Goal: Information Seeking & Learning: Learn about a topic

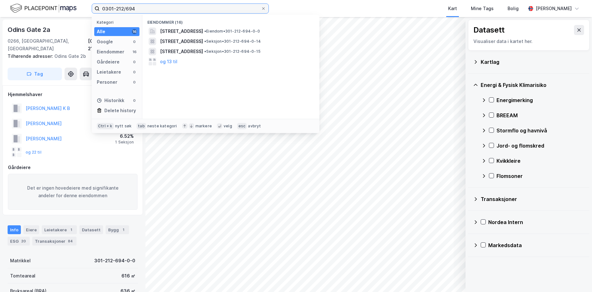
drag, startPoint x: 145, startPoint y: 6, endPoint x: 101, endPoint y: 10, distance: 43.8
click at [101, 10] on input "0301-212/694" at bounding box center [180, 8] width 161 height 9
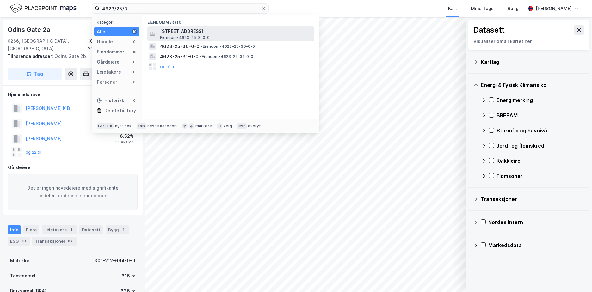
click at [199, 32] on span "[STREET_ADDRESS]" at bounding box center [236, 32] width 152 height 8
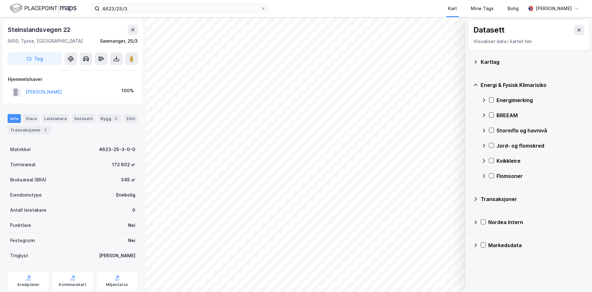
click at [476, 60] on icon at bounding box center [475, 61] width 5 height 5
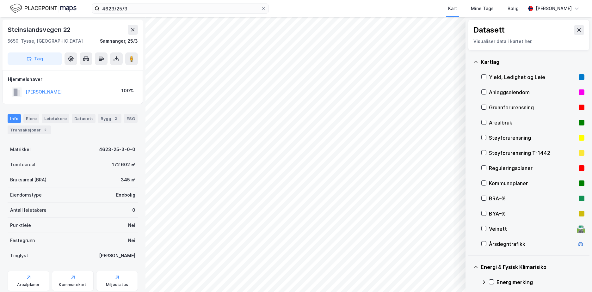
click at [508, 107] on div "Grunnforurensning" at bounding box center [532, 108] width 87 height 8
click at [476, 61] on icon at bounding box center [475, 61] width 5 height 5
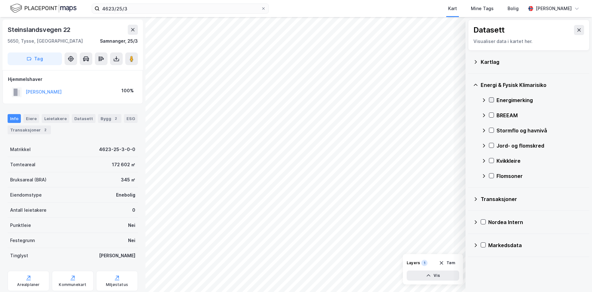
click at [491, 99] on icon at bounding box center [491, 100] width 4 height 4
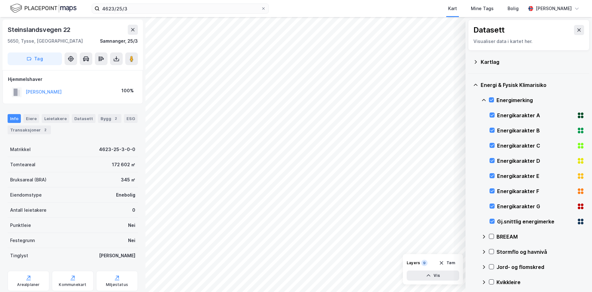
click at [483, 99] on icon at bounding box center [483, 100] width 5 height 5
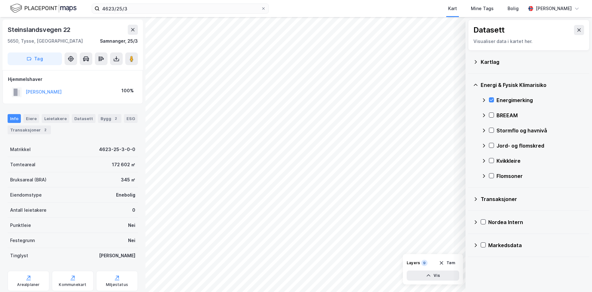
click at [484, 130] on icon at bounding box center [483, 130] width 5 height 5
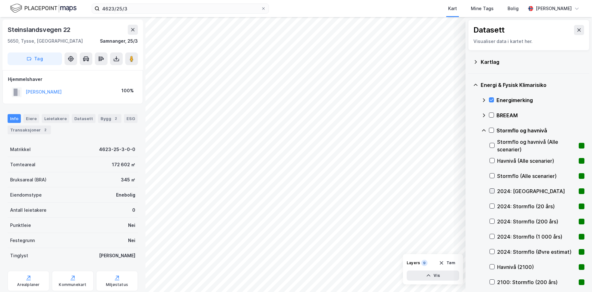
click at [491, 189] on icon at bounding box center [492, 191] width 4 height 4
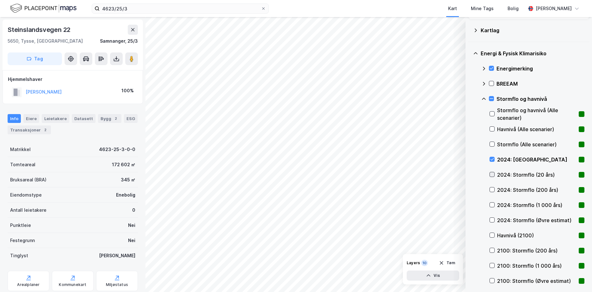
click at [491, 174] on icon at bounding box center [492, 174] width 4 height 4
click at [492, 158] on icon at bounding box center [492, 159] width 4 height 4
click at [493, 159] on icon at bounding box center [492, 159] width 4 height 4
click at [494, 159] on icon at bounding box center [492, 159] width 4 height 4
click at [494, 176] on icon at bounding box center [492, 174] width 4 height 4
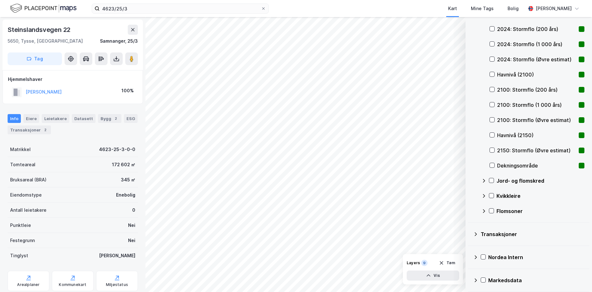
scroll to position [195, 0]
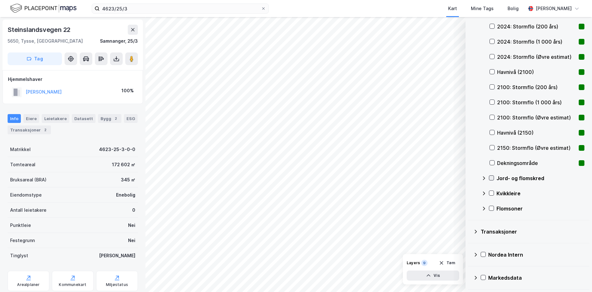
click at [491, 178] on icon at bounding box center [491, 178] width 4 height 4
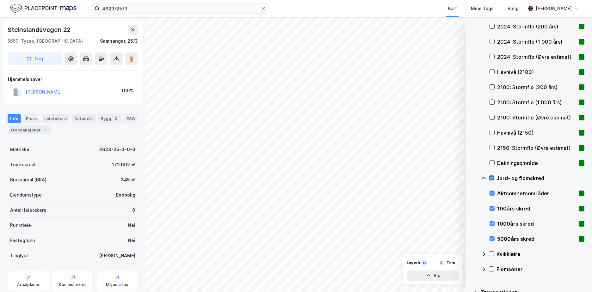
click at [491, 177] on icon at bounding box center [491, 178] width 4 height 4
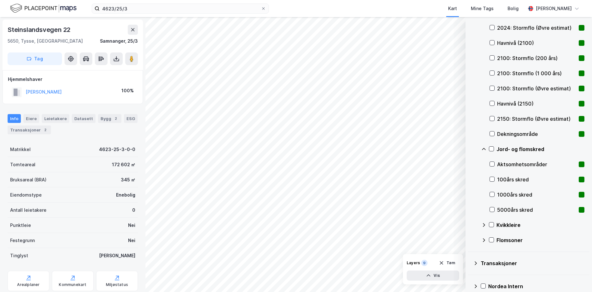
scroll to position [256, 0]
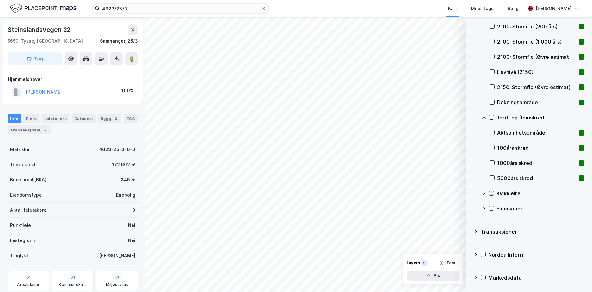
click at [492, 192] on icon at bounding box center [491, 193] width 4 height 4
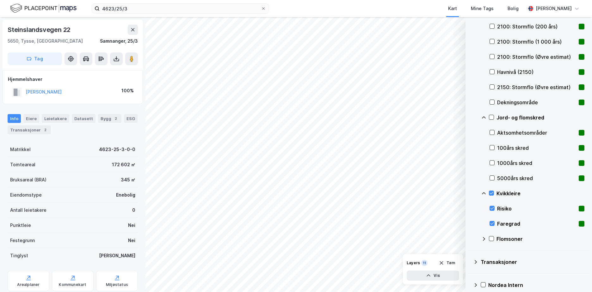
scroll to position [286, 0]
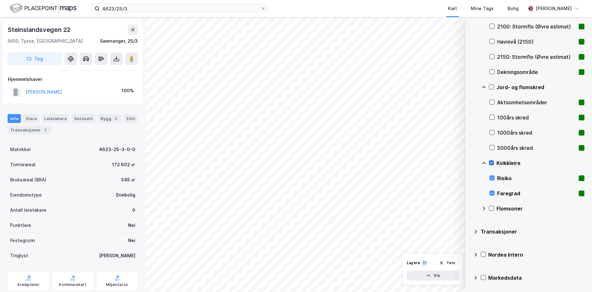
click at [492, 161] on icon at bounding box center [491, 163] width 4 height 4
click at [484, 209] on icon at bounding box center [484, 209] width 2 height 4
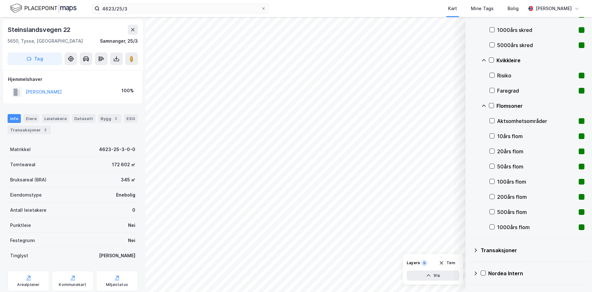
scroll to position [391, 0]
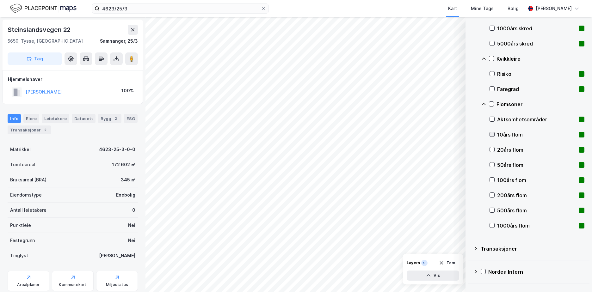
click at [492, 133] on icon at bounding box center [492, 134] width 4 height 4
click at [492, 149] on icon at bounding box center [492, 149] width 4 height 4
click at [492, 164] on icon at bounding box center [492, 165] width 4 height 4
click at [493, 180] on icon at bounding box center [492, 180] width 3 height 2
click at [493, 193] on div at bounding box center [492, 195] width 5 height 5
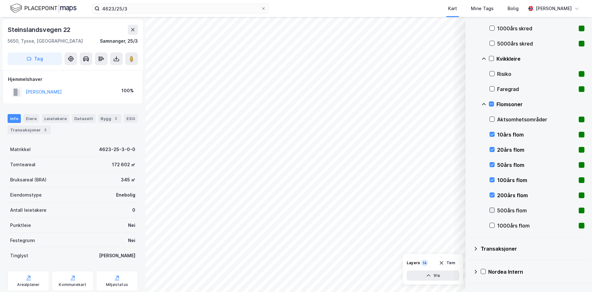
click at [491, 209] on icon at bounding box center [492, 210] width 4 height 4
click at [492, 225] on icon at bounding box center [492, 225] width 4 height 4
click at [492, 103] on icon at bounding box center [491, 104] width 4 height 4
click at [493, 104] on icon at bounding box center [491, 104] width 4 height 4
click at [491, 118] on icon at bounding box center [492, 119] width 4 height 4
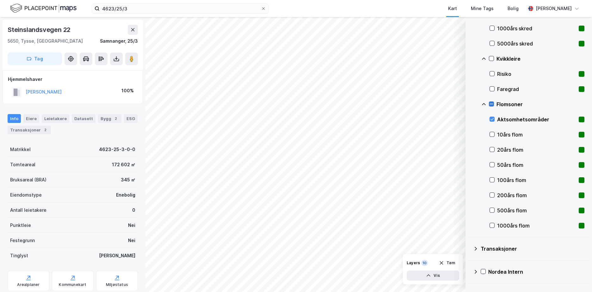
click at [491, 104] on icon at bounding box center [491, 104] width 3 height 0
click at [483, 104] on icon at bounding box center [483, 104] width 5 height 5
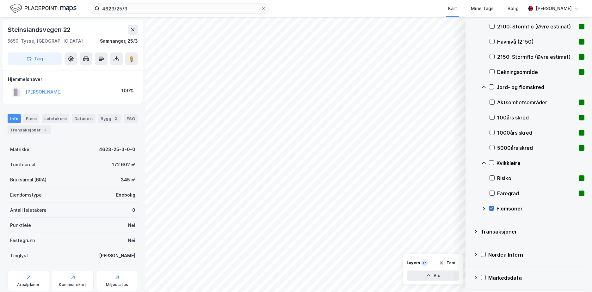
scroll to position [286, 0]
click at [490, 162] on icon at bounding box center [491, 163] width 4 height 4
click at [483, 162] on icon at bounding box center [483, 163] width 5 height 5
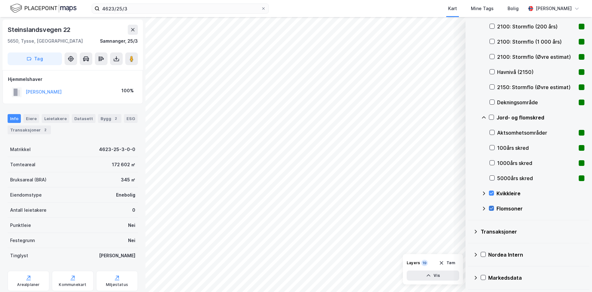
scroll to position [256, 0]
click at [491, 118] on icon at bounding box center [491, 117] width 4 height 4
click at [483, 115] on icon at bounding box center [483, 117] width 5 height 5
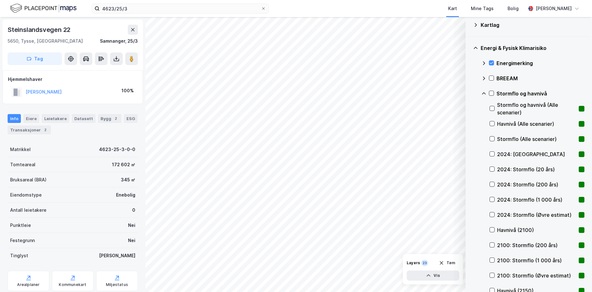
scroll to position [195, 0]
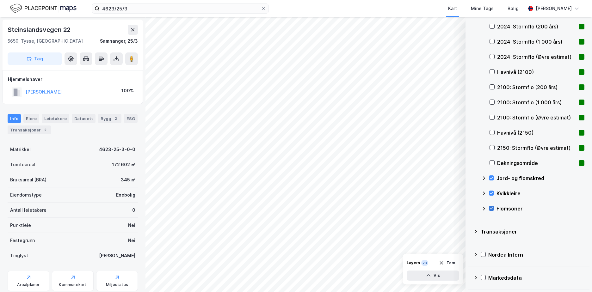
click at [492, 208] on icon at bounding box center [491, 208] width 4 height 4
click at [491, 177] on icon at bounding box center [491, 178] width 4 height 4
click at [492, 192] on icon at bounding box center [491, 193] width 4 height 4
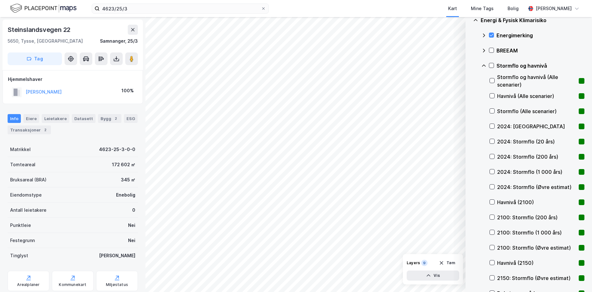
scroll to position [81, 0]
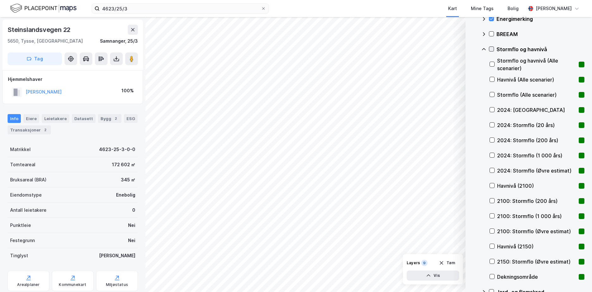
click at [491, 48] on icon at bounding box center [491, 49] width 4 height 4
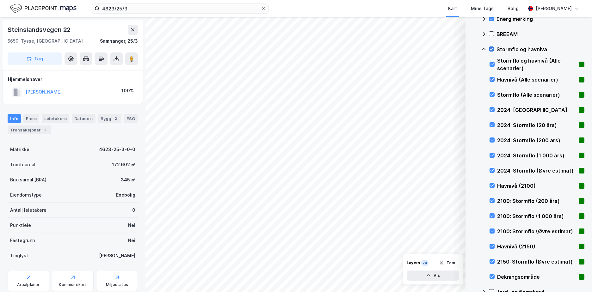
click at [491, 46] on div at bounding box center [491, 48] width 5 height 5
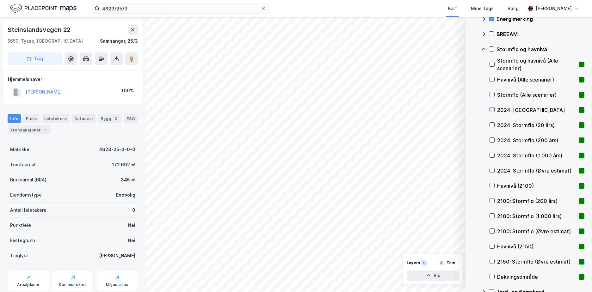
click at [492, 110] on icon at bounding box center [492, 110] width 3 height 2
click at [492, 123] on icon at bounding box center [492, 125] width 4 height 4
click at [485, 48] on icon at bounding box center [483, 49] width 5 height 5
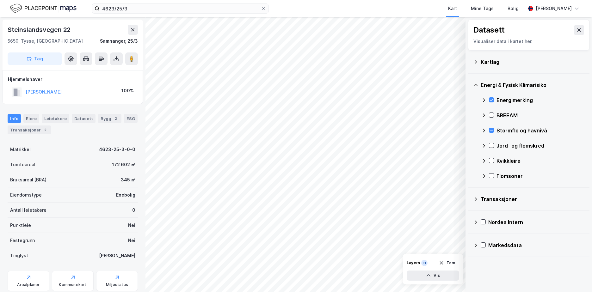
scroll to position [0, 0]
click at [491, 146] on icon at bounding box center [491, 146] width 3 height 2
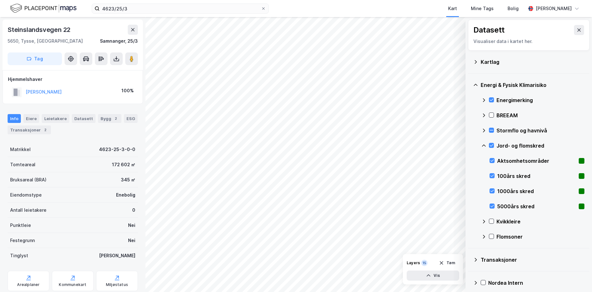
click at [483, 100] on icon at bounding box center [483, 100] width 5 height 5
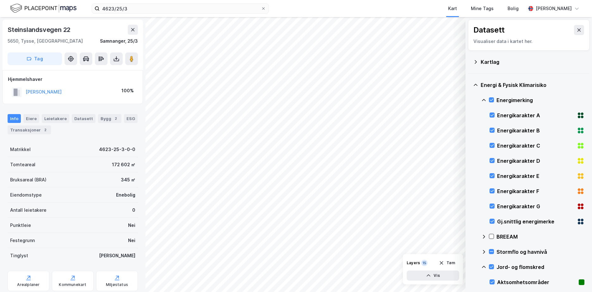
click at [483, 100] on icon at bounding box center [484, 100] width 4 height 2
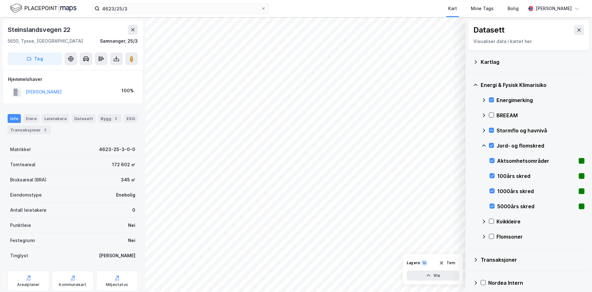
click at [481, 130] on icon at bounding box center [483, 130] width 5 height 5
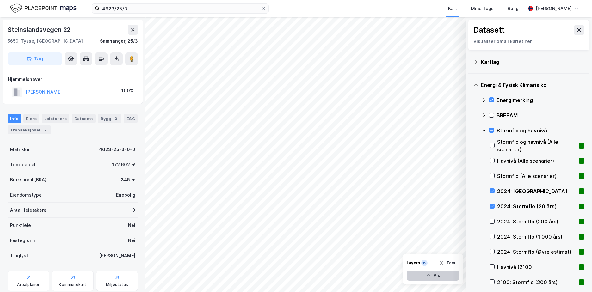
click at [431, 274] on icon "button" at bounding box center [428, 275] width 5 height 5
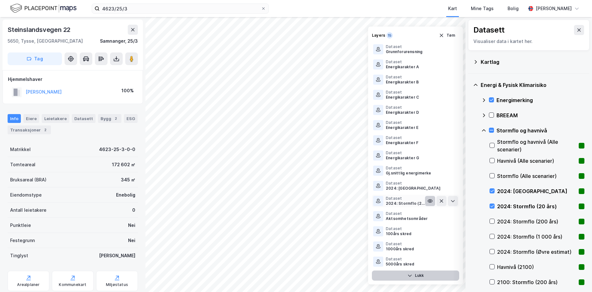
click at [430, 200] on icon at bounding box center [430, 201] width 4 height 3
click at [430, 200] on icon at bounding box center [430, 201] width 5 height 5
click at [453, 202] on icon at bounding box center [453, 201] width 4 height 2
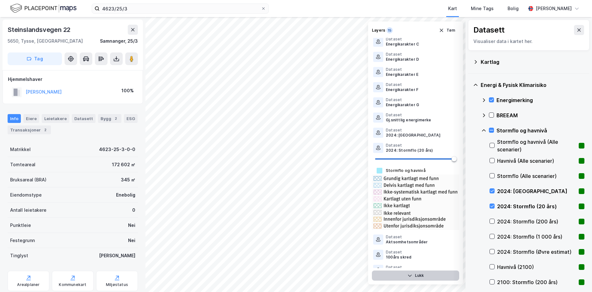
scroll to position [49, 0]
click at [413, 277] on button "Lukk" at bounding box center [415, 276] width 87 height 10
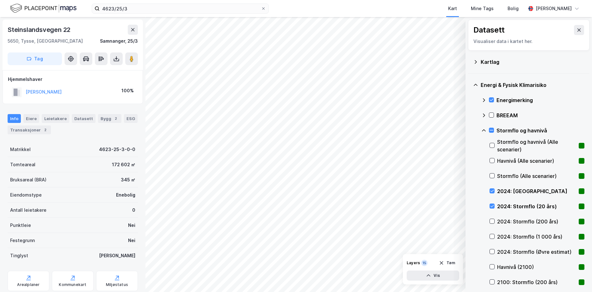
click at [483, 129] on icon at bounding box center [483, 130] width 5 height 5
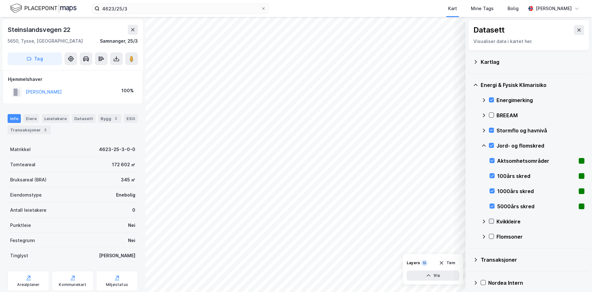
click at [492, 221] on icon at bounding box center [491, 221] width 4 height 4
click at [492, 267] on icon at bounding box center [491, 267] width 3 height 2
click at [484, 267] on icon at bounding box center [484, 267] width 4 height 2
click at [483, 219] on icon at bounding box center [483, 221] width 5 height 5
click at [483, 144] on icon at bounding box center [483, 145] width 5 height 5
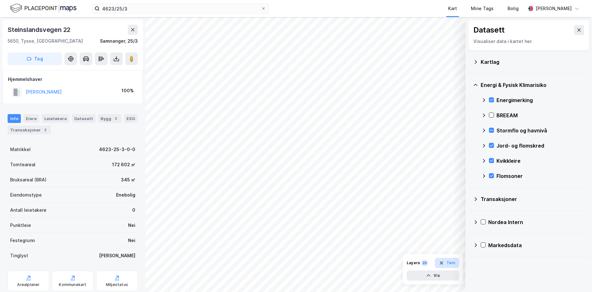
click at [453, 263] on button "Tøm" at bounding box center [447, 263] width 24 height 10
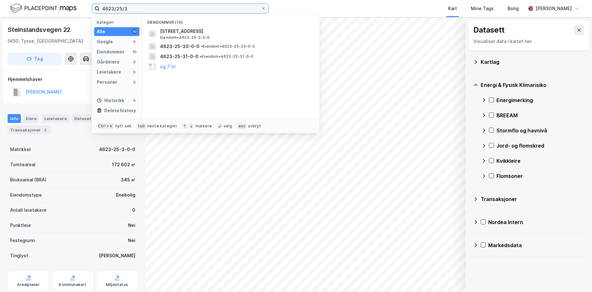
drag, startPoint x: 128, startPoint y: 7, endPoint x: 106, endPoint y: 7, distance: 22.5
click at [106, 7] on input "4623/25/3" at bounding box center [180, 8] width 161 height 9
click at [105, 8] on input "4623/25/3" at bounding box center [180, 8] width 161 height 9
click at [126, 8] on input "4623/25/3" at bounding box center [180, 8] width 161 height 9
drag, startPoint x: 134, startPoint y: 9, endPoint x: 106, endPoint y: 5, distance: 28.4
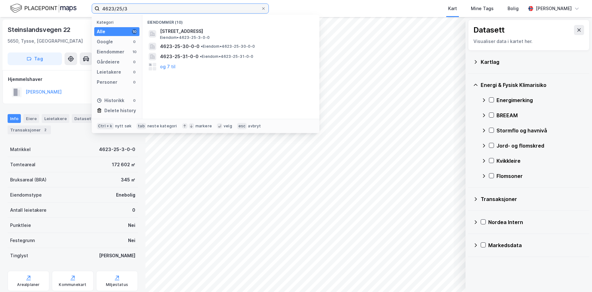
click at [106, 5] on input "4623/25/3" at bounding box center [180, 8] width 161 height 9
drag, startPoint x: 101, startPoint y: 8, endPoint x: 149, endPoint y: 8, distance: 47.4
click at [149, 8] on input "4623/25/3" at bounding box center [180, 8] width 161 height 9
paste input "301-213/164/0/5"
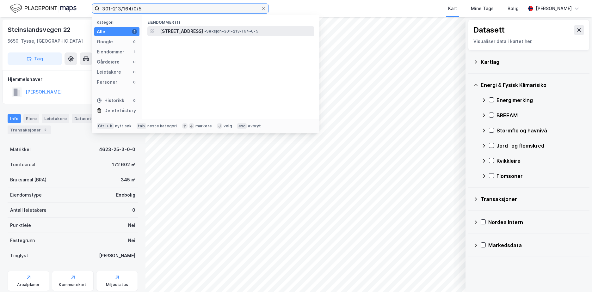
type input "301-213/164/0/5"
click at [184, 30] on span "[STREET_ADDRESS]" at bounding box center [181, 32] width 43 height 8
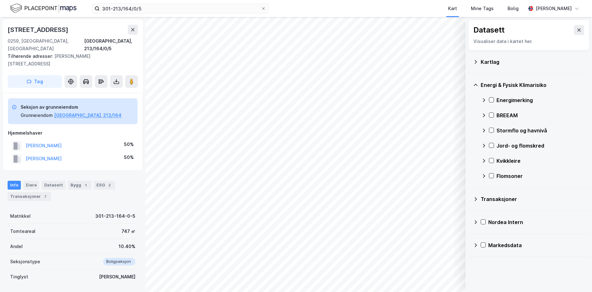
click at [475, 61] on icon at bounding box center [476, 61] width 2 height 3
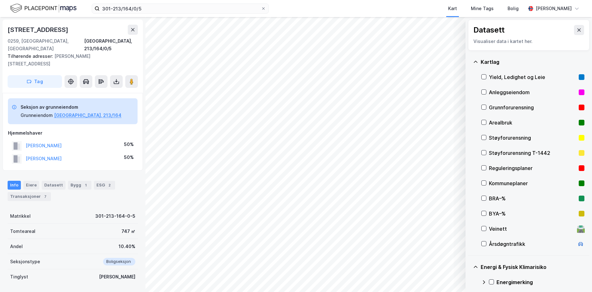
click at [508, 107] on div "Grunnforurensning" at bounding box center [532, 108] width 87 height 8
click at [475, 60] on icon at bounding box center [475, 61] width 5 height 5
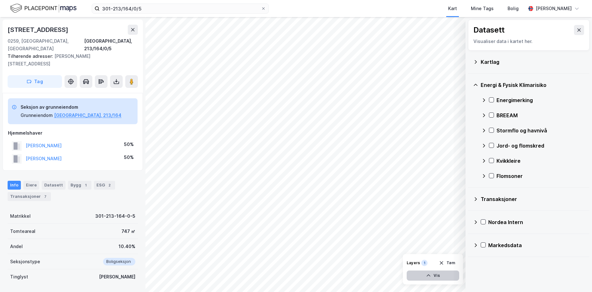
click at [438, 276] on button "Vis" at bounding box center [433, 276] width 53 height 10
click at [452, 260] on icon at bounding box center [452, 261] width 5 height 5
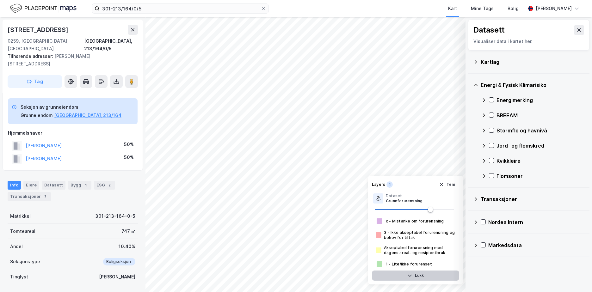
click at [415, 274] on button "Lukk" at bounding box center [415, 276] width 87 height 10
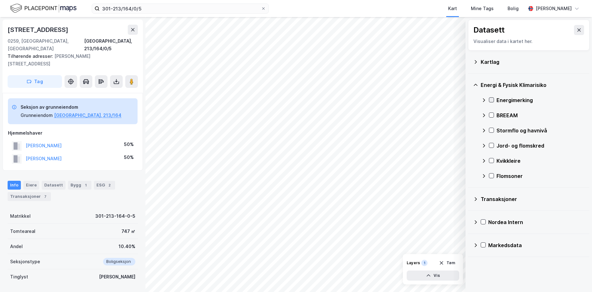
click at [492, 100] on icon at bounding box center [491, 100] width 4 height 4
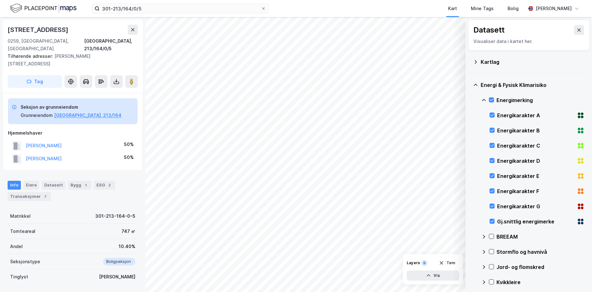
click at [485, 99] on icon at bounding box center [483, 100] width 5 height 5
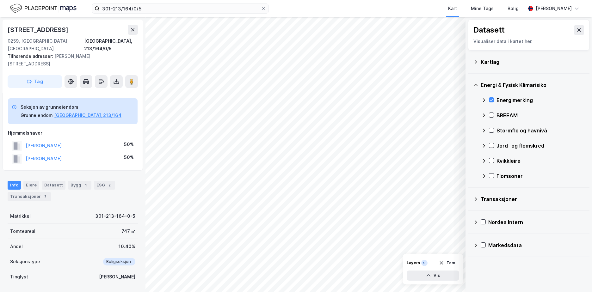
click at [491, 127] on div "Stormflo og havnivå" at bounding box center [532, 130] width 103 height 15
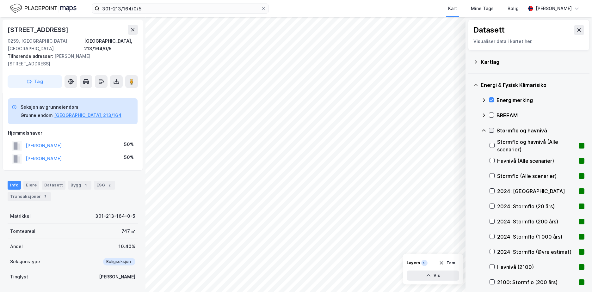
click at [491, 129] on icon at bounding box center [491, 130] width 4 height 4
click at [485, 129] on icon at bounding box center [483, 130] width 5 height 5
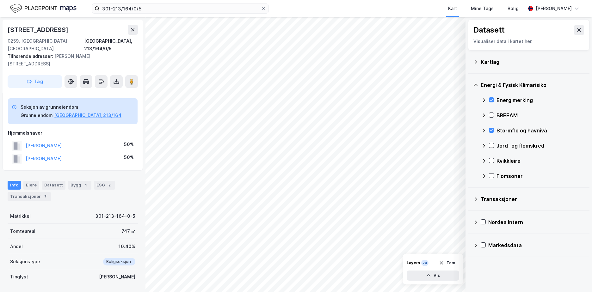
click at [493, 143] on div "Jord- og flomskred" at bounding box center [532, 145] width 103 height 15
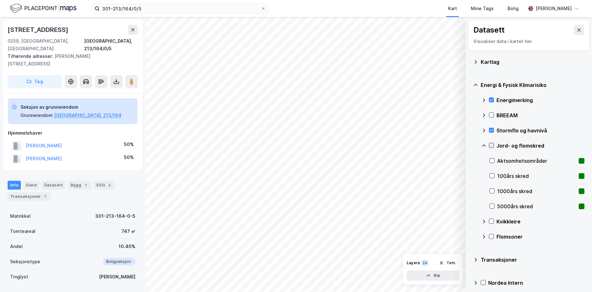
click at [491, 145] on icon at bounding box center [491, 145] width 4 height 4
click at [485, 145] on icon at bounding box center [483, 145] width 5 height 5
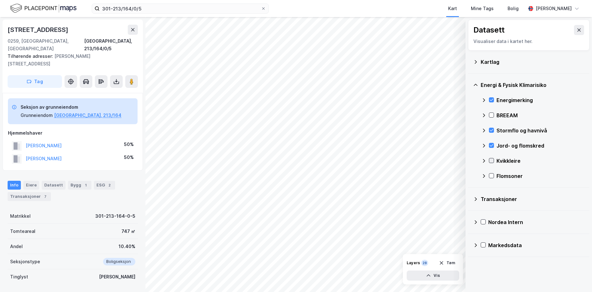
click at [491, 160] on icon at bounding box center [491, 160] width 4 height 4
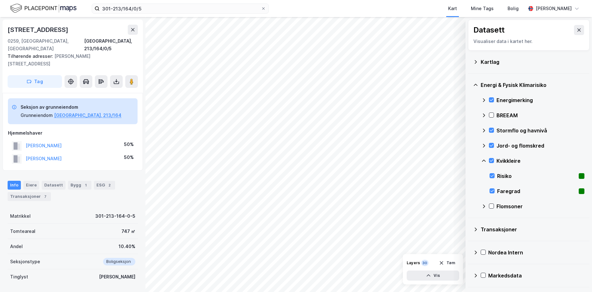
click at [483, 160] on icon at bounding box center [483, 160] width 5 height 5
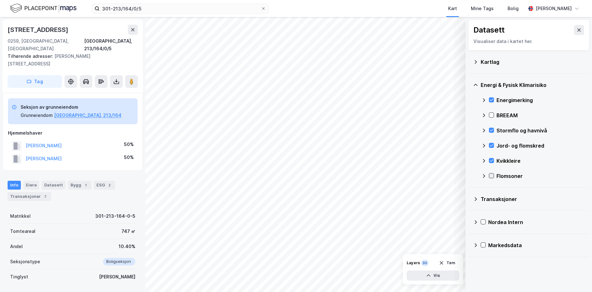
click at [491, 176] on icon at bounding box center [491, 176] width 4 height 4
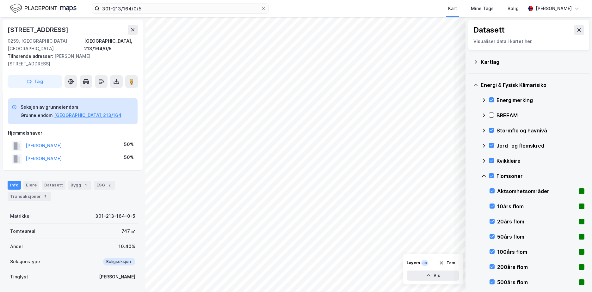
click at [485, 176] on icon at bounding box center [484, 176] width 4 height 2
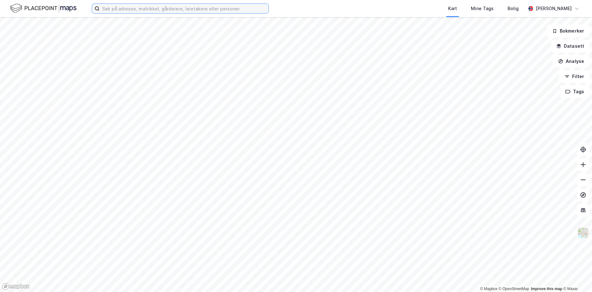
click at [138, 9] on input at bounding box center [184, 8] width 169 height 9
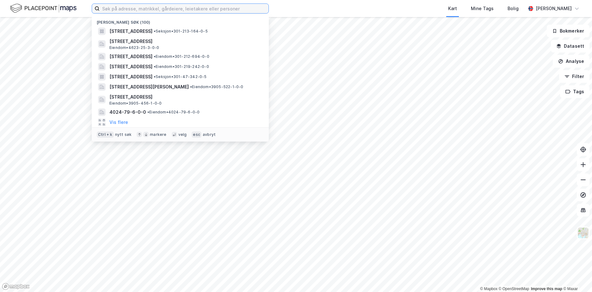
paste input "031/16/7"
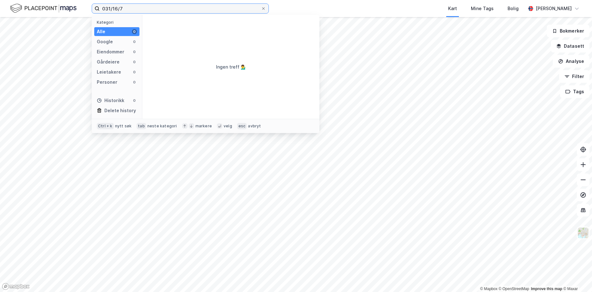
click at [108, 7] on input "031/16/7" at bounding box center [180, 8] width 161 height 9
drag, startPoint x: 154, startPoint y: 8, endPoint x: 102, endPoint y: 11, distance: 51.9
click at [102, 11] on input "031/16/7" at bounding box center [180, 8] width 161 height 9
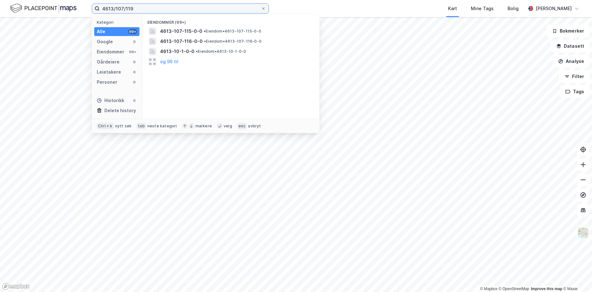
type input "4613/107/119"
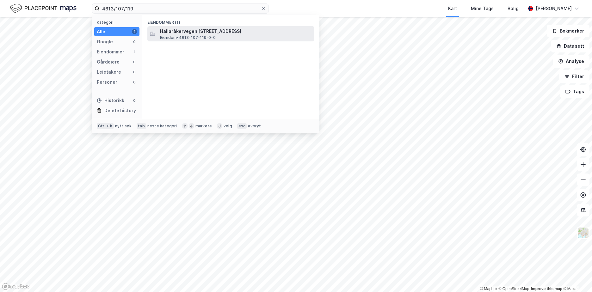
click at [177, 31] on span "Hallaråkervegen [STREET_ADDRESS]" at bounding box center [236, 32] width 152 height 8
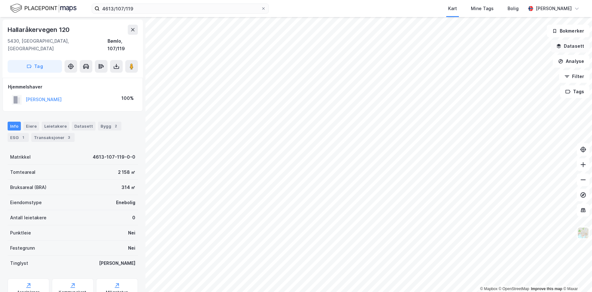
click at [578, 44] on button "Datasett" at bounding box center [570, 46] width 39 height 13
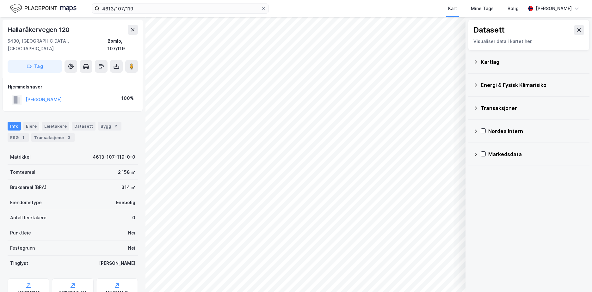
click at [475, 83] on icon at bounding box center [476, 85] width 2 height 4
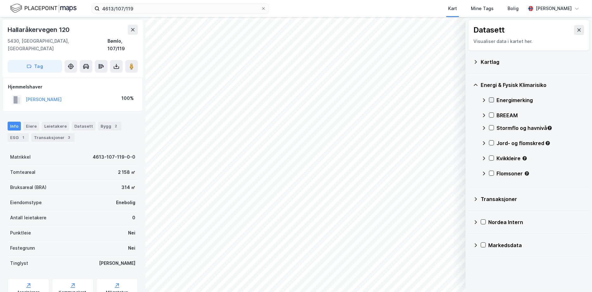
click at [493, 99] on icon at bounding box center [491, 100] width 3 height 2
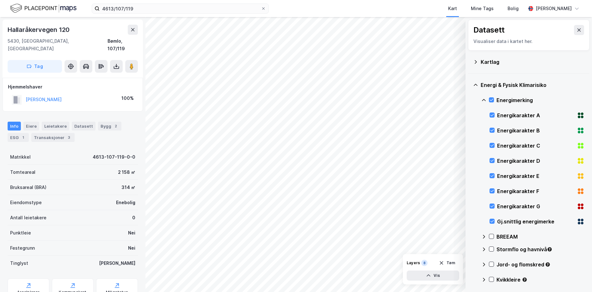
click at [485, 101] on icon at bounding box center [483, 100] width 5 height 5
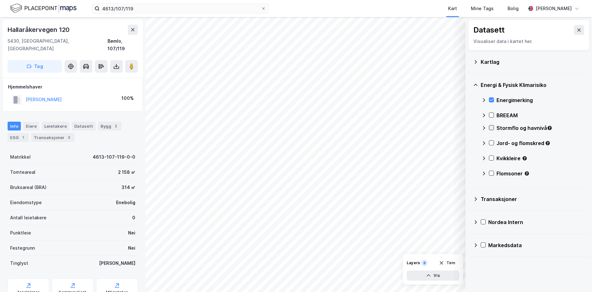
click at [492, 126] on icon at bounding box center [491, 128] width 4 height 4
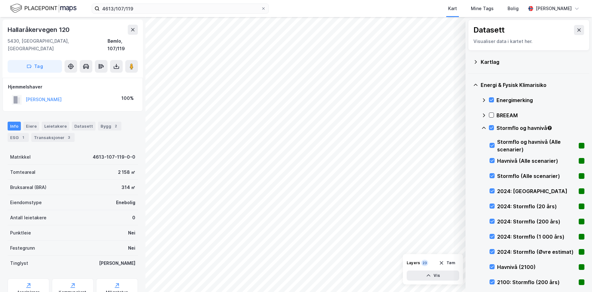
click at [485, 126] on icon at bounding box center [483, 128] width 5 height 5
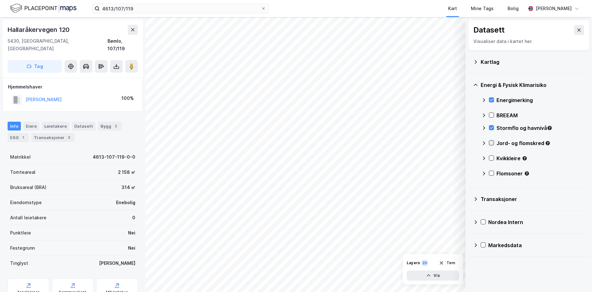
click at [493, 143] on icon at bounding box center [491, 143] width 4 height 4
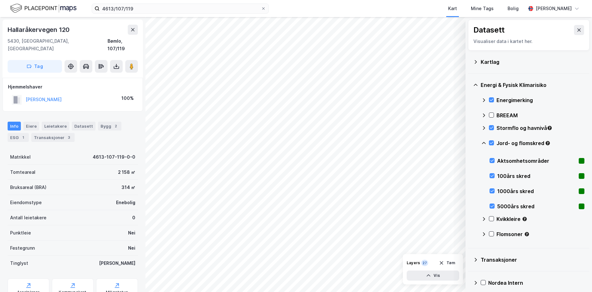
click at [485, 142] on icon at bounding box center [483, 143] width 5 height 5
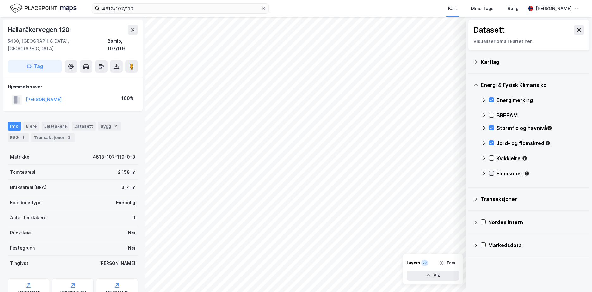
click at [493, 173] on icon at bounding box center [491, 173] width 4 height 4
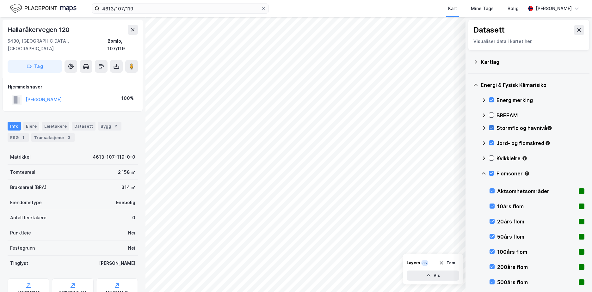
click at [491, 128] on icon at bounding box center [491, 128] width 4 height 4
click at [492, 142] on icon at bounding box center [491, 143] width 4 height 4
click at [491, 173] on icon at bounding box center [491, 173] width 4 height 4
click at [484, 128] on icon at bounding box center [483, 128] width 5 height 5
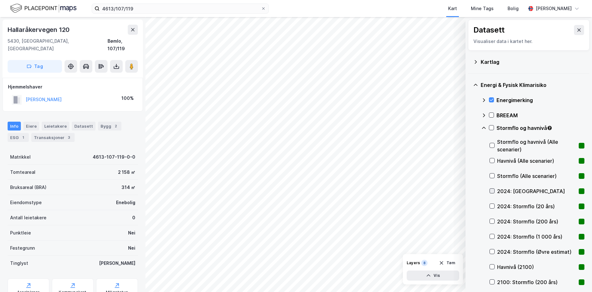
click at [493, 190] on icon at bounding box center [492, 191] width 4 height 4
click at [492, 128] on icon at bounding box center [491, 128] width 4 height 4
click at [491, 126] on icon at bounding box center [491, 128] width 4 height 4
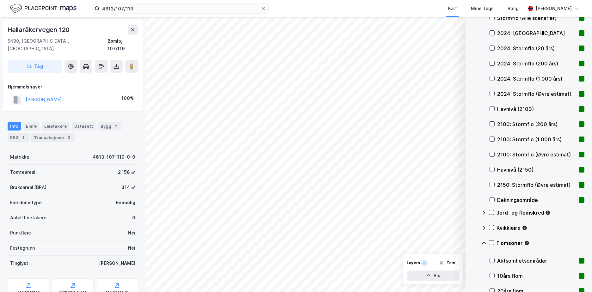
scroll to position [253, 0]
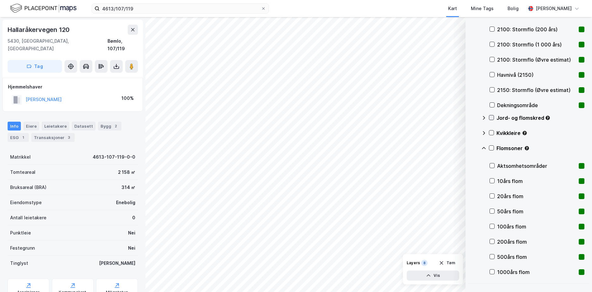
click at [491, 116] on icon at bounding box center [491, 117] width 4 height 4
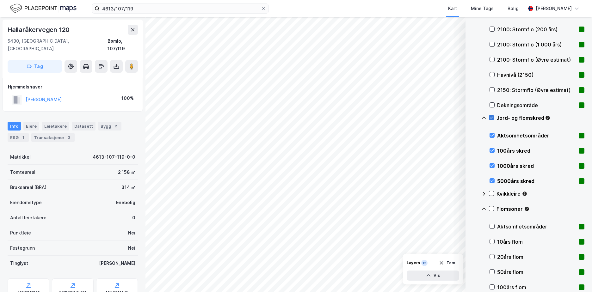
click at [491, 116] on icon at bounding box center [491, 117] width 4 height 4
click at [492, 193] on icon at bounding box center [491, 193] width 4 height 4
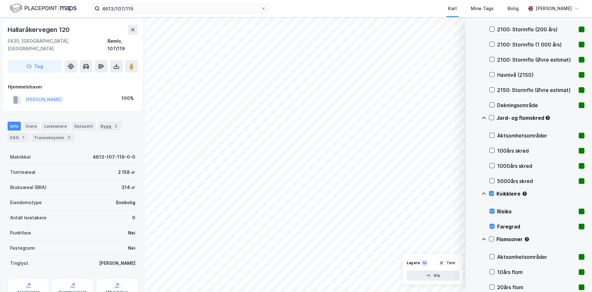
click at [485, 193] on icon at bounding box center [483, 193] width 5 height 5
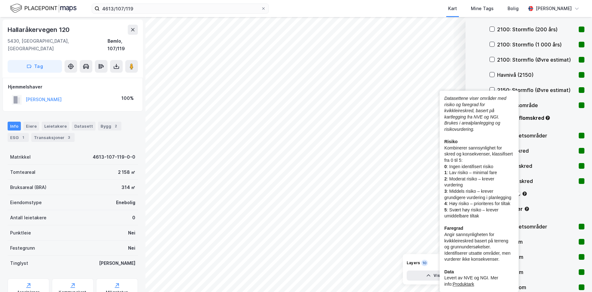
click at [553, 194] on div "Kvikkleire" at bounding box center [541, 194] width 88 height 8
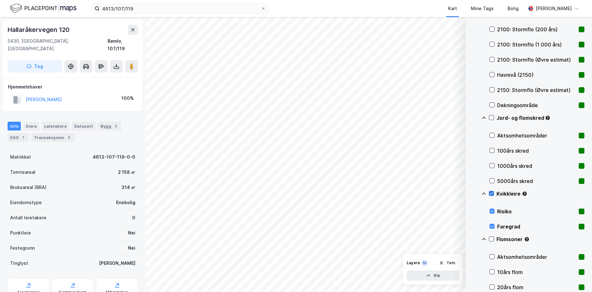
click at [491, 193] on icon at bounding box center [491, 193] width 4 height 4
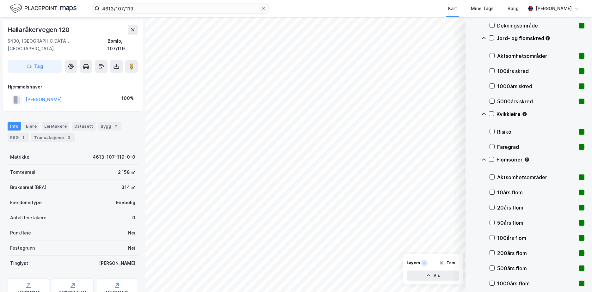
scroll to position [339, 0]
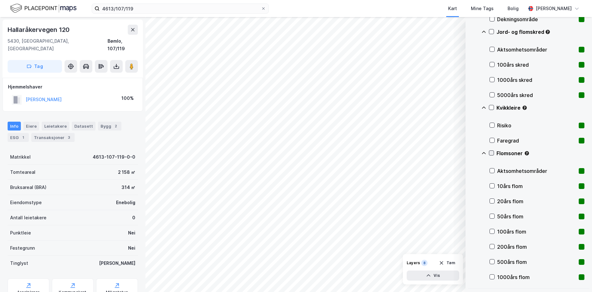
click at [492, 153] on icon at bounding box center [491, 153] width 4 height 4
click at [492, 171] on icon at bounding box center [492, 171] width 3 height 2
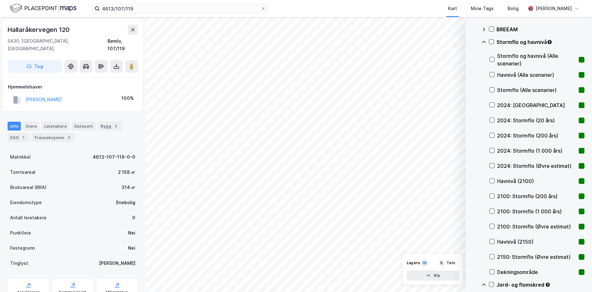
scroll to position [54, 0]
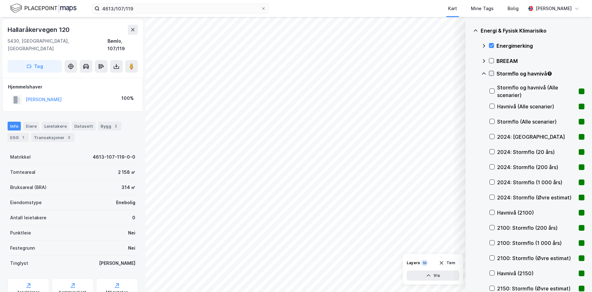
click at [492, 73] on icon at bounding box center [491, 73] width 3 height 2
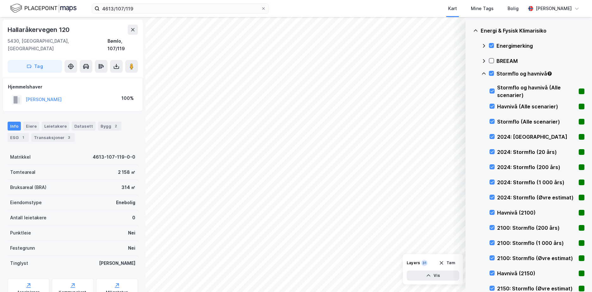
click at [485, 73] on icon at bounding box center [483, 73] width 5 height 5
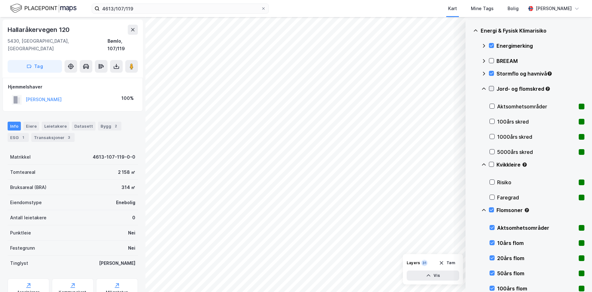
click at [491, 87] on icon at bounding box center [491, 88] width 4 height 4
click at [484, 88] on icon at bounding box center [483, 88] width 5 height 5
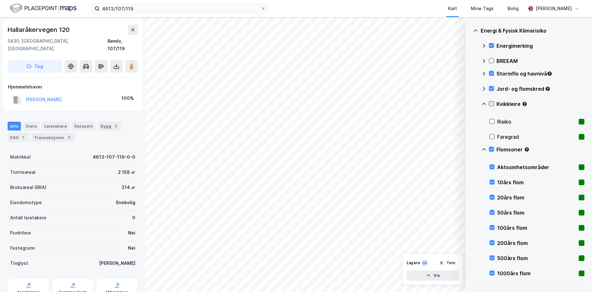
click at [492, 103] on icon at bounding box center [491, 104] width 4 height 4
click at [485, 102] on icon at bounding box center [483, 104] width 5 height 5
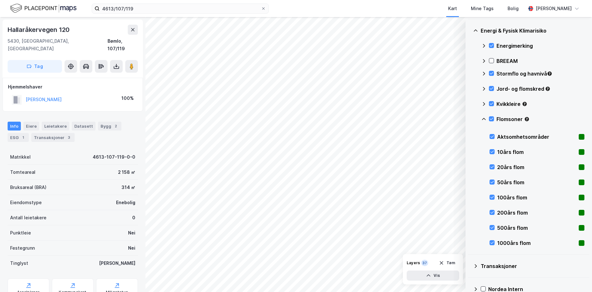
click at [483, 117] on icon at bounding box center [483, 119] width 5 height 5
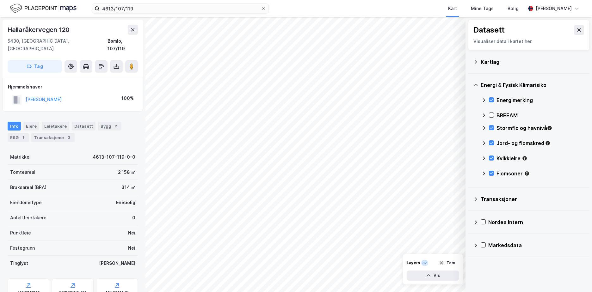
scroll to position [0, 0]
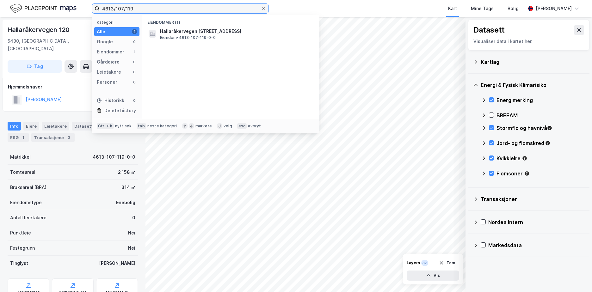
drag, startPoint x: 139, startPoint y: 11, endPoint x: 98, endPoint y: 10, distance: 41.1
click at [98, 10] on label "4613/107/119" at bounding box center [180, 8] width 177 height 10
type input "3905/456/1"
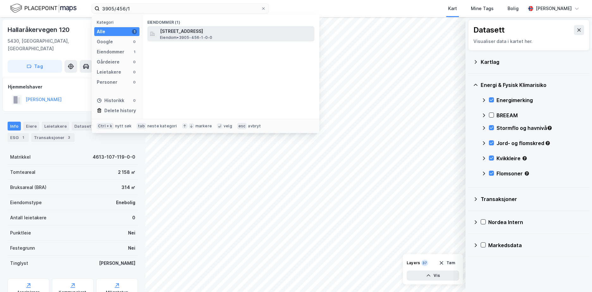
click at [196, 28] on span "[STREET_ADDRESS]" at bounding box center [236, 32] width 152 height 8
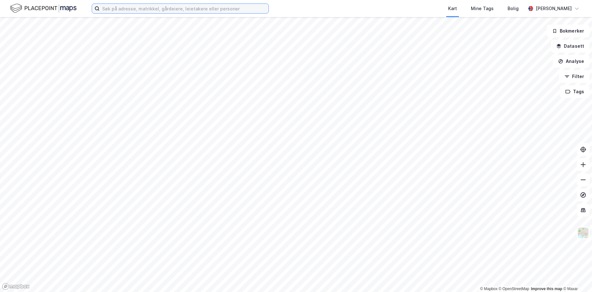
click at [125, 8] on input at bounding box center [184, 8] width 169 height 9
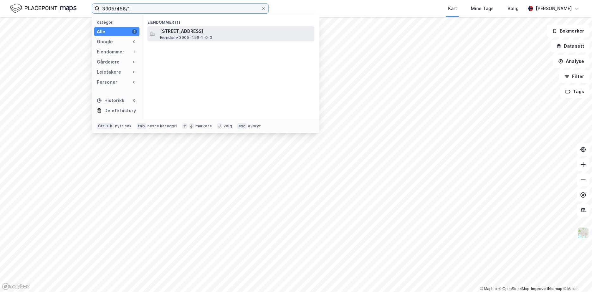
type input "3905/456/1"
click at [190, 34] on span "[STREET_ADDRESS]" at bounding box center [236, 32] width 152 height 8
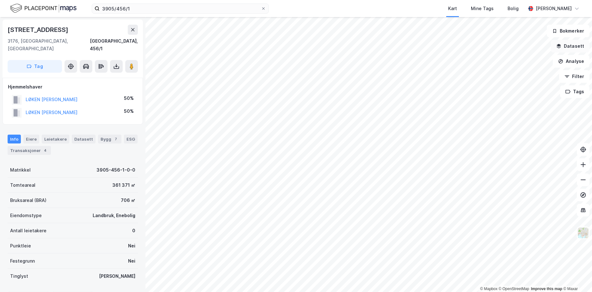
click at [576, 49] on button "Datasett" at bounding box center [570, 46] width 39 height 13
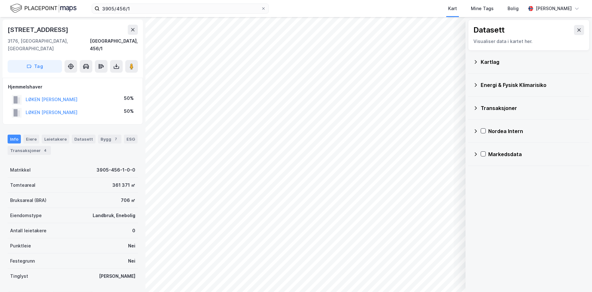
click at [477, 85] on icon at bounding box center [475, 85] width 5 height 5
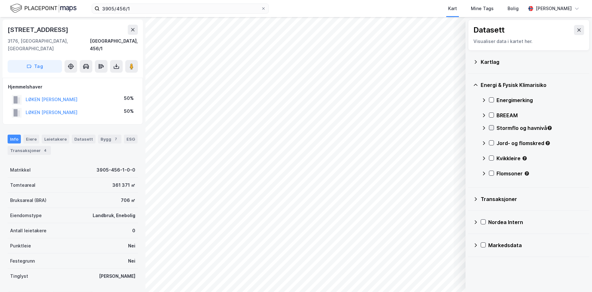
click at [493, 127] on icon at bounding box center [491, 128] width 3 height 2
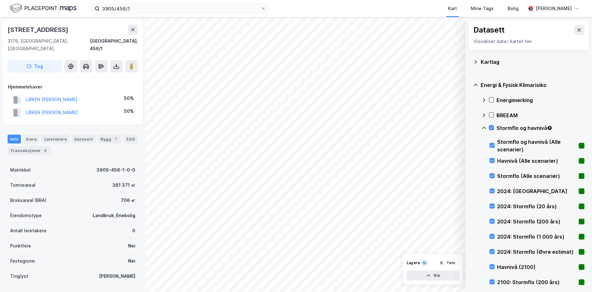
click at [484, 127] on icon at bounding box center [483, 128] width 5 height 5
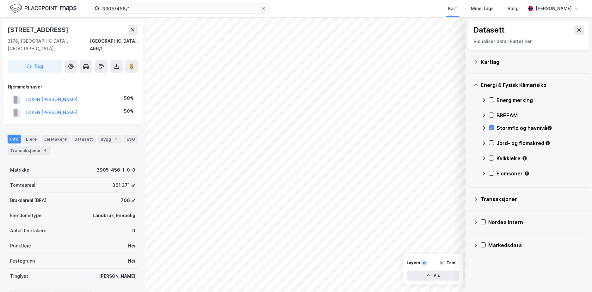
click at [492, 142] on icon at bounding box center [491, 143] width 4 height 4
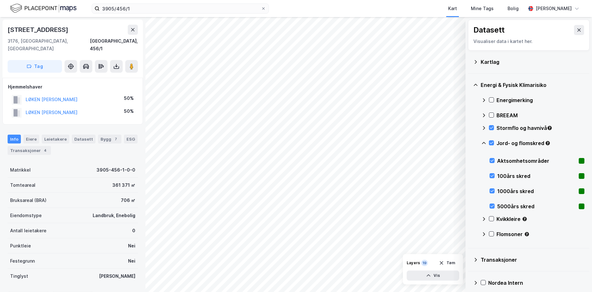
click at [483, 141] on icon at bounding box center [483, 143] width 5 height 5
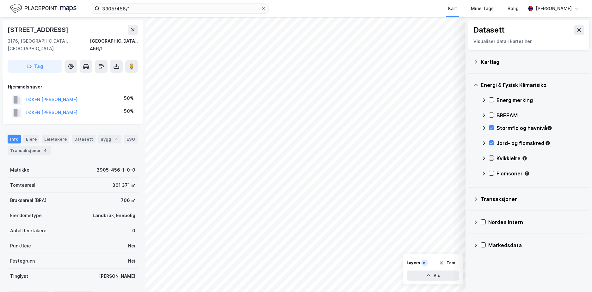
click at [491, 157] on icon at bounding box center [491, 158] width 4 height 4
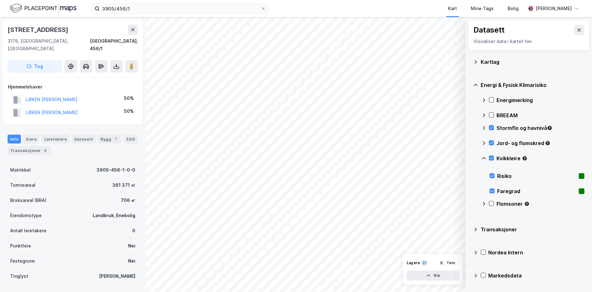
click at [485, 157] on icon at bounding box center [483, 158] width 5 height 5
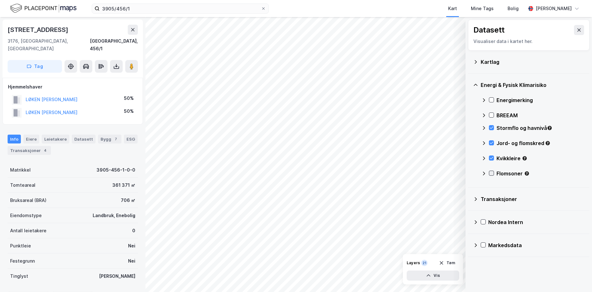
click at [493, 172] on icon at bounding box center [491, 173] width 4 height 4
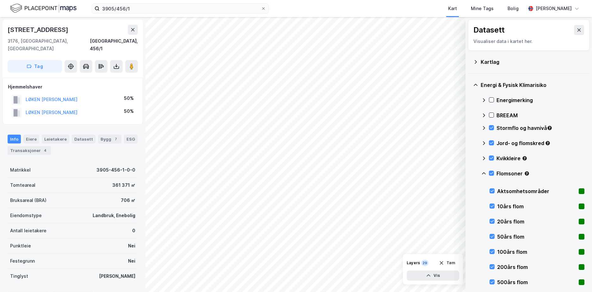
click at [484, 171] on icon at bounding box center [483, 173] width 5 height 5
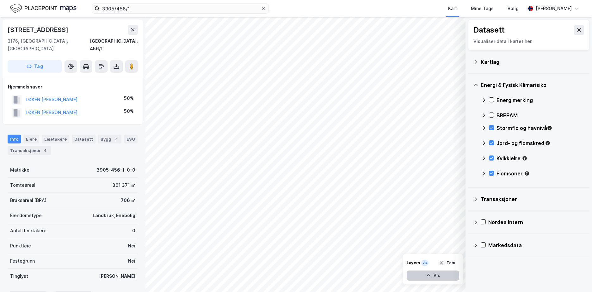
click at [434, 274] on button "Vis" at bounding box center [433, 276] width 53 height 10
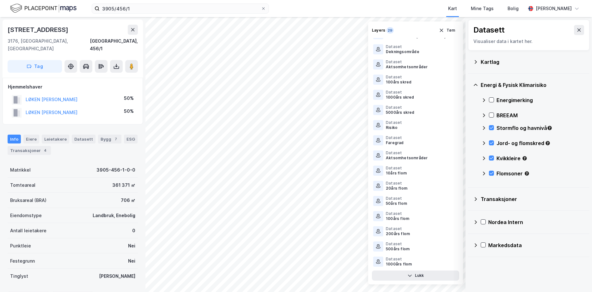
scroll to position [159, 0]
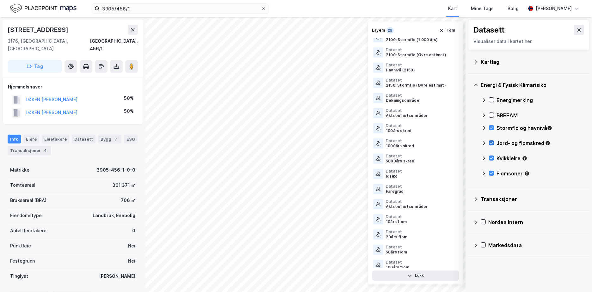
click at [492, 141] on icon at bounding box center [491, 143] width 4 height 4
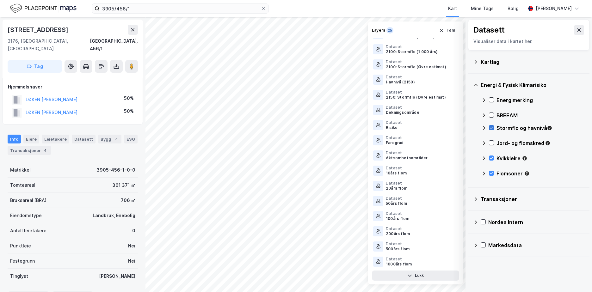
scroll to position [147, 0]
click at [491, 125] on div "Stormflo og havnivå" at bounding box center [532, 130] width 103 height 15
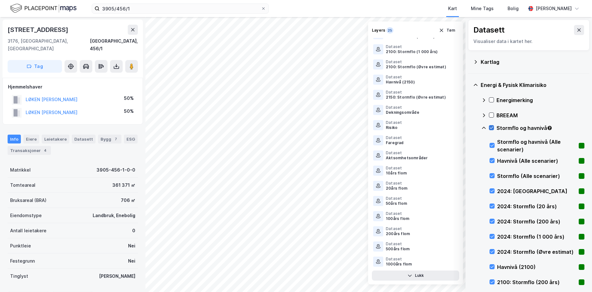
click at [489, 127] on div at bounding box center [491, 127] width 5 height 5
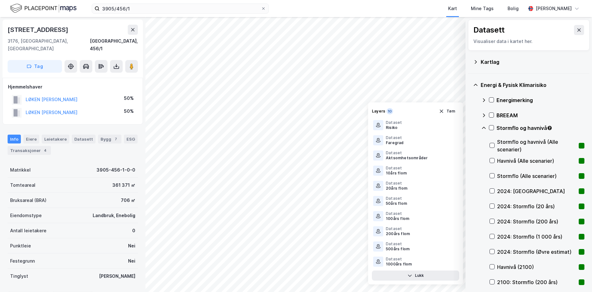
scroll to position [195, 0]
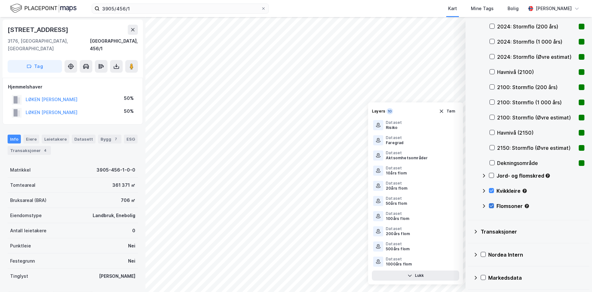
click at [492, 206] on icon at bounding box center [491, 206] width 4 height 4
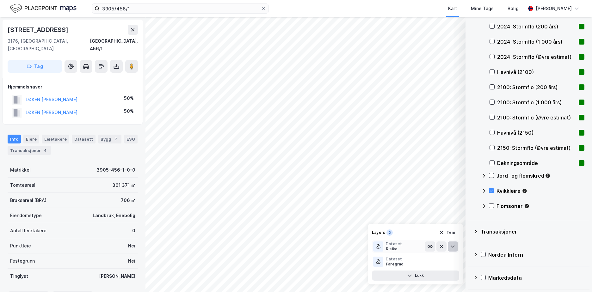
click at [455, 247] on button at bounding box center [453, 247] width 10 height 10
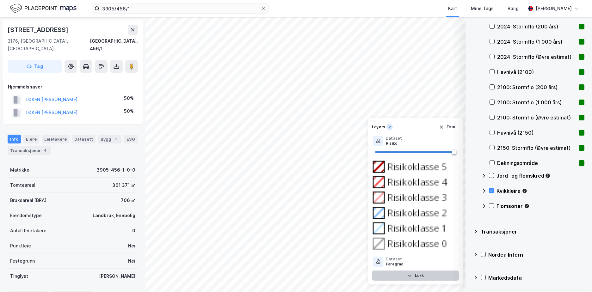
click at [423, 273] on button "Lukk" at bounding box center [415, 276] width 87 height 10
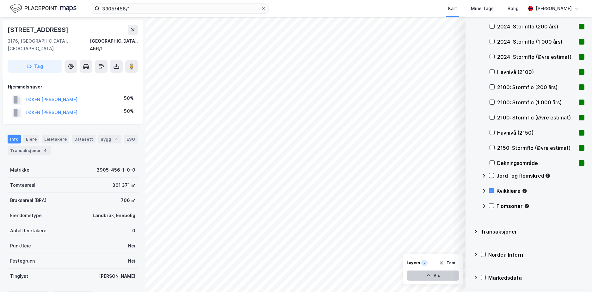
click at [447, 276] on button "Vis" at bounding box center [433, 276] width 53 height 10
click at [454, 261] on icon at bounding box center [452, 261] width 5 height 5
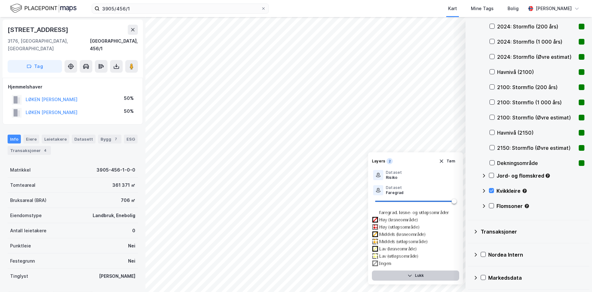
click at [427, 272] on button "Lukk" at bounding box center [415, 276] width 87 height 10
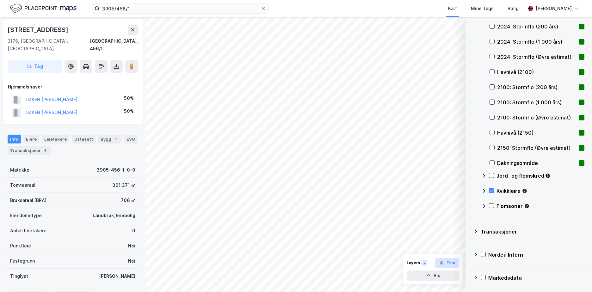
click at [453, 262] on button "Tøm" at bounding box center [447, 263] width 24 height 10
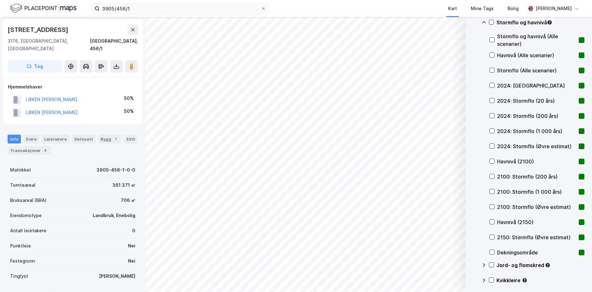
scroll to position [98, 0]
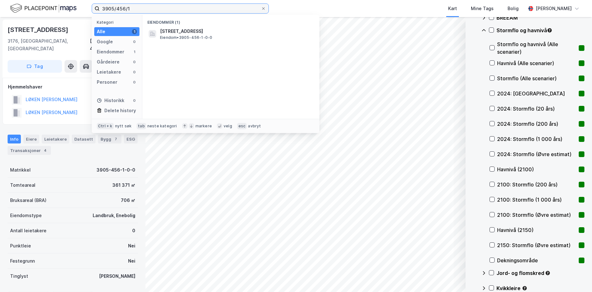
click at [126, 7] on input "3905/456/1" at bounding box center [180, 8] width 161 height 9
drag, startPoint x: 108, startPoint y: 7, endPoint x: 91, endPoint y: 10, distance: 16.6
click at [90, 10] on div "3905/456/1 Kategori Alle 1 Google 0 Eiendommer 1 Gårdeiere 0 Leietakere 0 Perso…" at bounding box center [296, 8] width 592 height 17
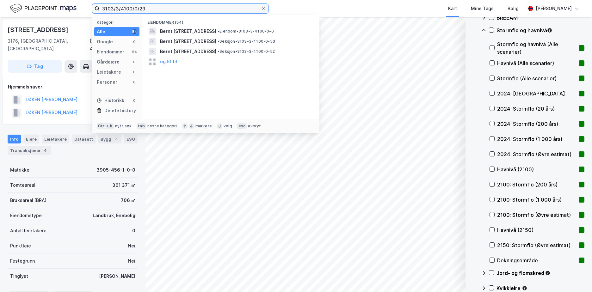
type input "3103/3/4100/0/29"
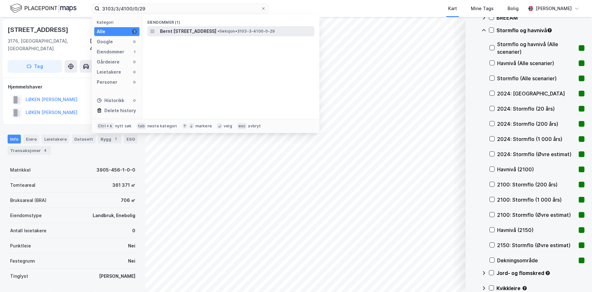
click at [216, 32] on span "Bernt Ankers gate 8, 1534, MOSS, MOSS" at bounding box center [188, 32] width 56 height 8
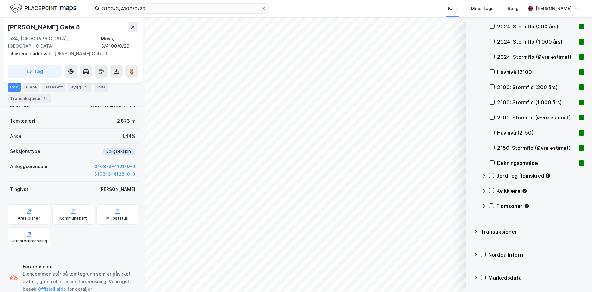
scroll to position [99, 0]
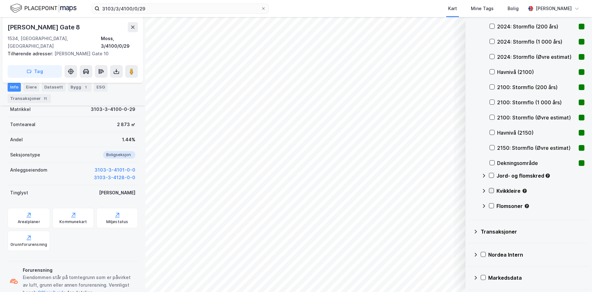
click at [490, 190] on icon at bounding box center [491, 191] width 4 height 4
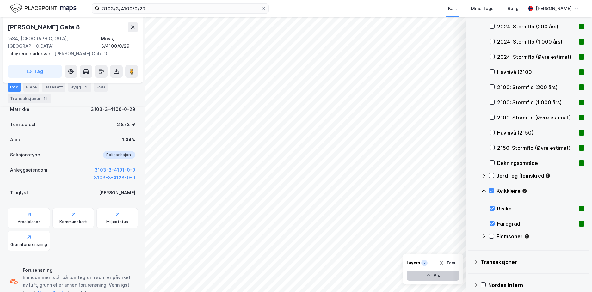
click at [438, 275] on button "Vis" at bounding box center [433, 276] width 53 height 10
click at [454, 247] on icon at bounding box center [452, 246] width 5 height 5
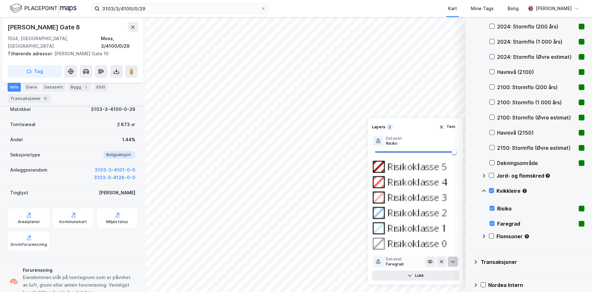
click at [453, 263] on icon at bounding box center [452, 261] width 5 height 5
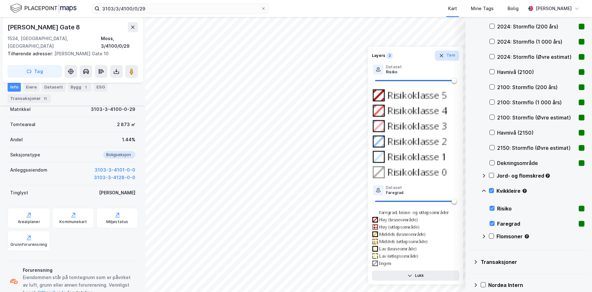
click at [453, 57] on button "Tøm" at bounding box center [447, 56] width 24 height 10
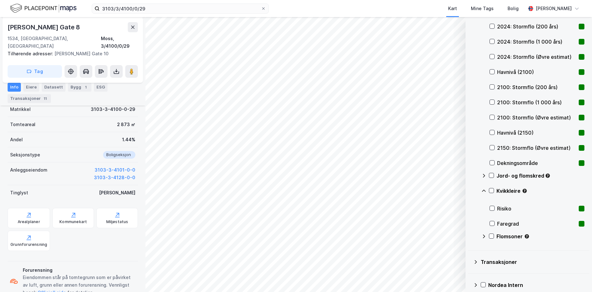
scroll to position [0, 0]
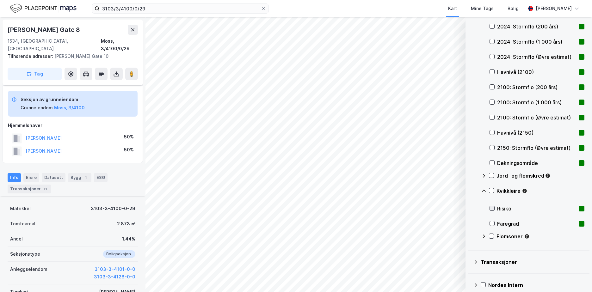
click at [492, 209] on icon at bounding box center [492, 208] width 4 height 4
click at [436, 275] on button "Vis" at bounding box center [433, 276] width 53 height 10
click at [450, 260] on button at bounding box center [453, 262] width 10 height 10
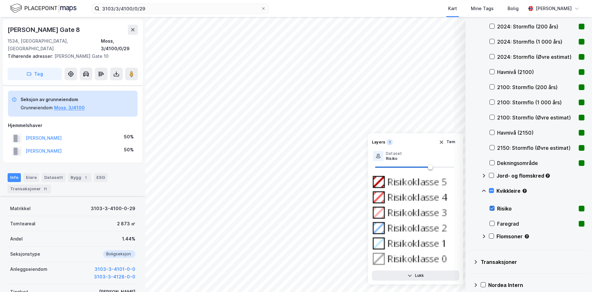
click at [493, 208] on icon at bounding box center [492, 208] width 4 height 4
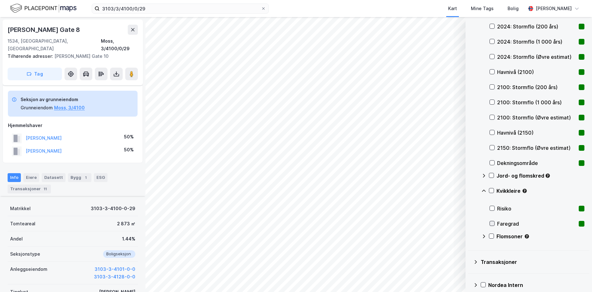
click at [492, 224] on icon at bounding box center [492, 223] width 4 height 4
click at [428, 274] on icon "button" at bounding box center [428, 275] width 5 height 5
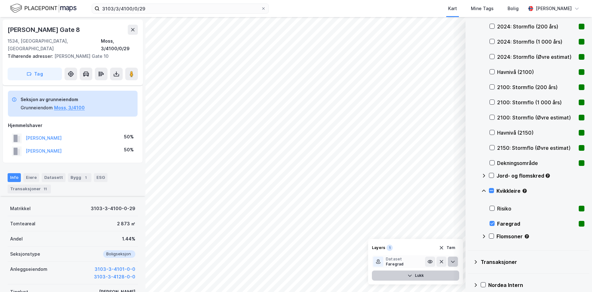
click at [454, 262] on icon at bounding box center [452, 261] width 5 height 5
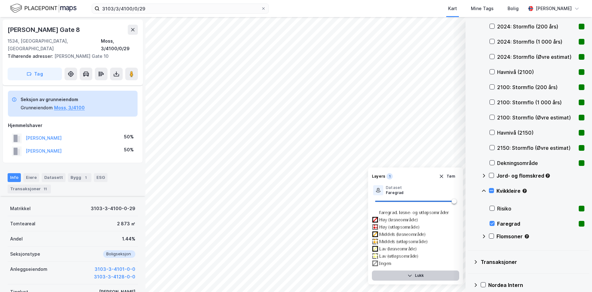
click at [418, 275] on button "Lukk" at bounding box center [415, 276] width 87 height 10
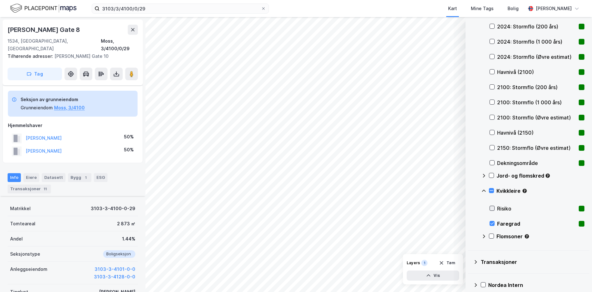
click at [492, 208] on icon at bounding box center [492, 208] width 4 height 4
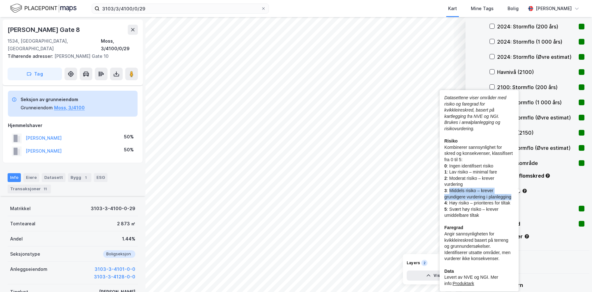
drag, startPoint x: 450, startPoint y: 190, endPoint x: 512, endPoint y: 195, distance: 62.8
click at [512, 195] on div "Datasettene viser områder med risiko og faregrad for kvikkleireskred, basert på…" at bounding box center [479, 191] width 70 height 192
click at [525, 190] on circle "Tooltip anchor" at bounding box center [525, 191] width 4 height 4
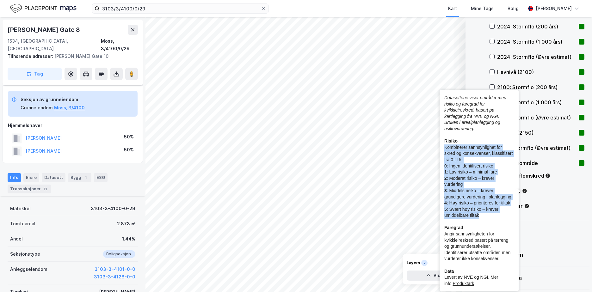
drag, startPoint x: 443, startPoint y: 146, endPoint x: 500, endPoint y: 218, distance: 91.4
click at [500, 218] on div "Datasettene viser områder med risiko og faregrad for kvikkleireskred, basert på…" at bounding box center [479, 190] width 79 height 201
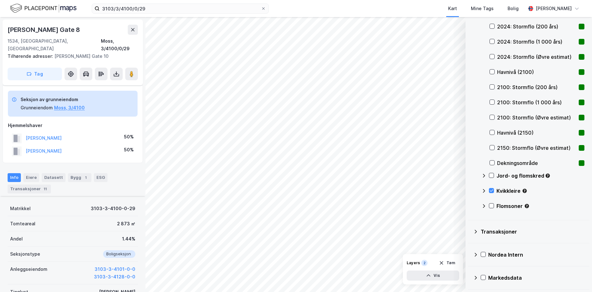
copy div "Kombinerer sannsynlighet for skred og konsekvenser, klassifisert fra 0 til 5: ​…"
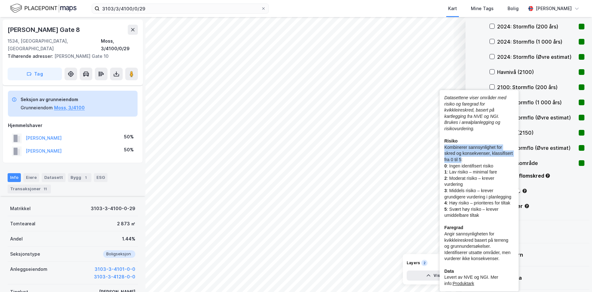
drag, startPoint x: 444, startPoint y: 146, endPoint x: 461, endPoint y: 159, distance: 21.2
click at [461, 159] on div "Datasettene viser områder med risiko og faregrad for kvikkleireskred, basert på…" at bounding box center [479, 191] width 70 height 192
copy div "Kombinerer sannsynlighet for skred og konsekvenser, klassifisert fra 0 til 5"
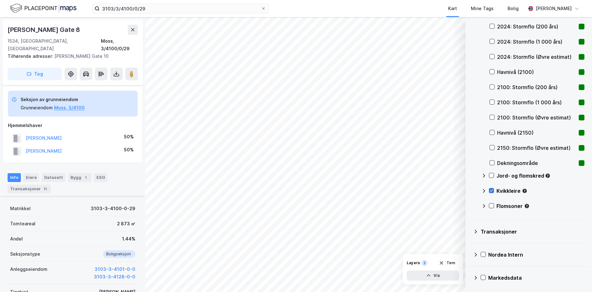
click at [492, 191] on icon at bounding box center [491, 191] width 4 height 4
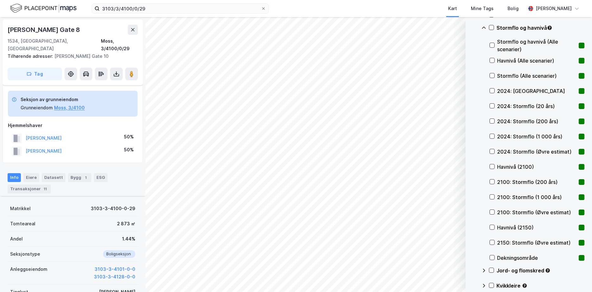
scroll to position [37, 0]
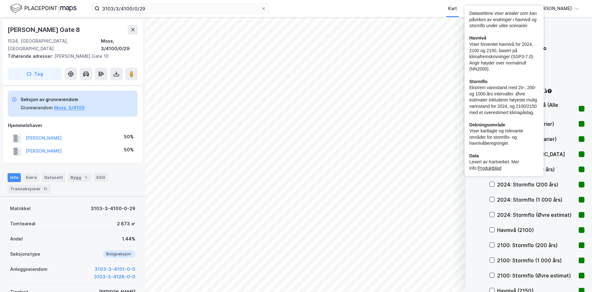
click at [550, 90] on icon "Tooltip anchor" at bounding box center [550, 91] width 4 height 4
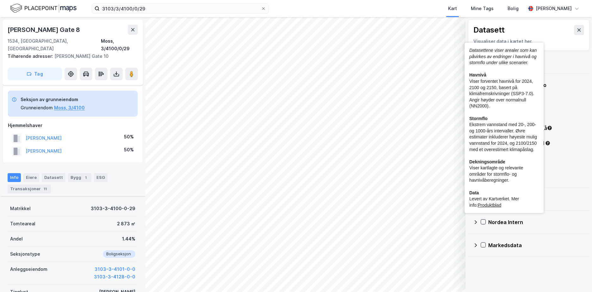
scroll to position [0, 0]
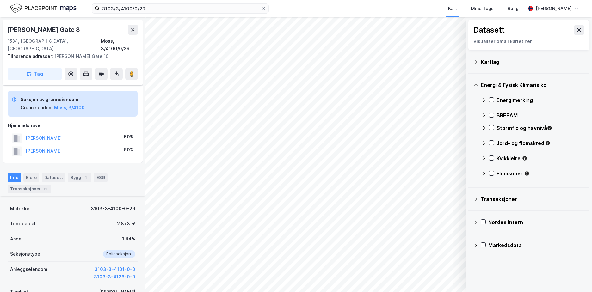
click at [550, 90] on div "Energi & Fysisk Klimarisiko" at bounding box center [528, 84] width 111 height 15
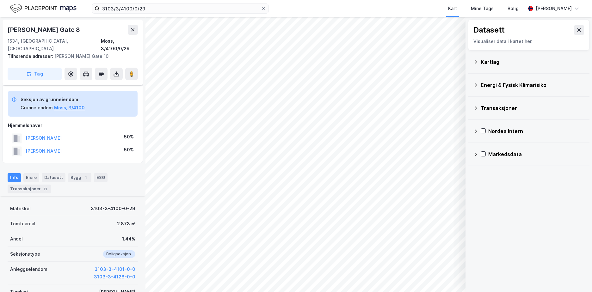
click at [474, 85] on icon at bounding box center [475, 85] width 5 height 5
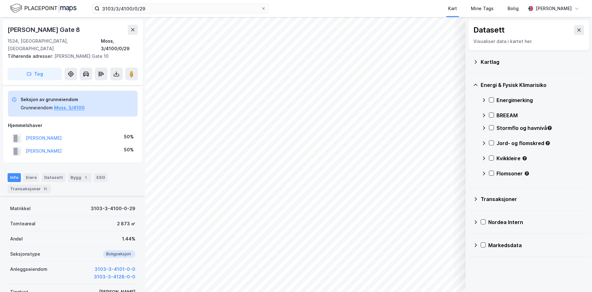
click at [484, 128] on icon at bounding box center [483, 128] width 5 height 5
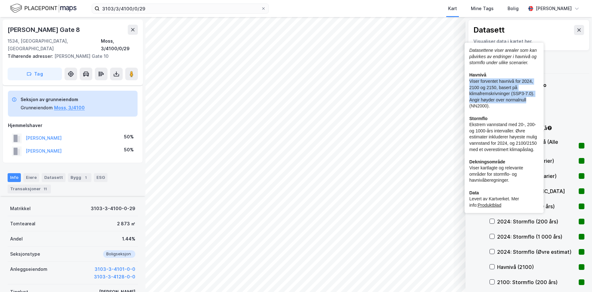
drag, startPoint x: 470, startPoint y: 82, endPoint x: 527, endPoint y: 102, distance: 60.1
click at [527, 102] on div "Datasettene viser arealer som kan påvirkes av endringer i havnivå og stormflo u…" at bounding box center [504, 127] width 70 height 161
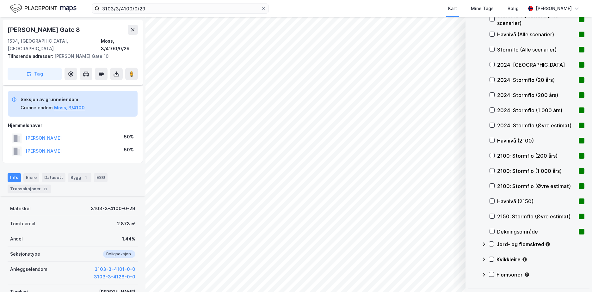
scroll to position [195, 0]
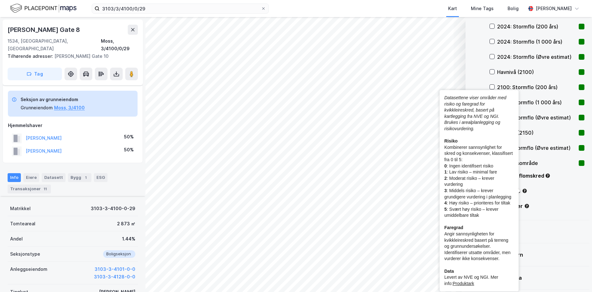
click at [524, 192] on icon "Tooltip anchor" at bounding box center [524, 191] width 4 height 4
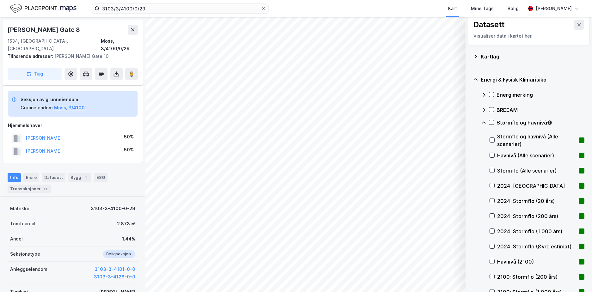
scroll to position [0, 0]
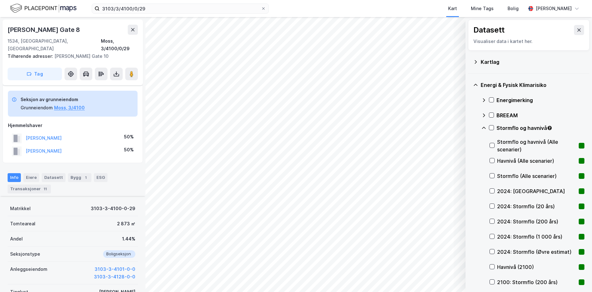
click at [548, 125] on div "Stormflo og havnivå" at bounding box center [541, 128] width 88 height 8
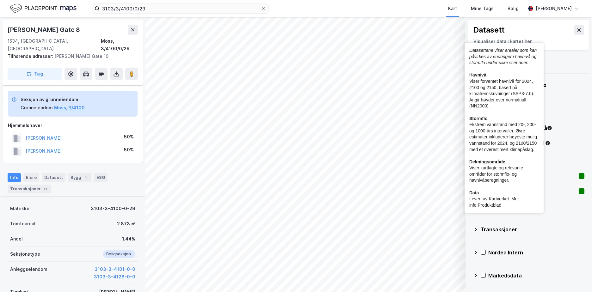
click at [549, 127] on icon "Tooltip anchor" at bounding box center [550, 128] width 4 height 4
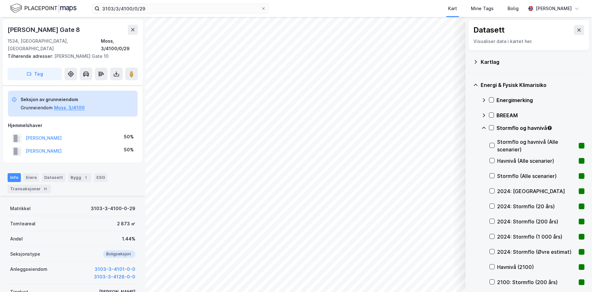
click at [477, 59] on div "Kartlag" at bounding box center [528, 61] width 111 height 15
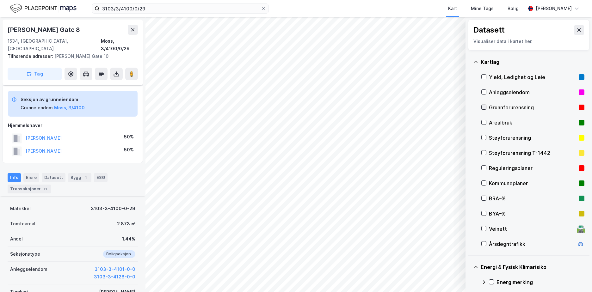
click at [485, 109] on icon at bounding box center [484, 107] width 4 height 4
click at [452, 260] on button "Tøm" at bounding box center [447, 263] width 24 height 10
